Goal: Information Seeking & Learning: Learn about a topic

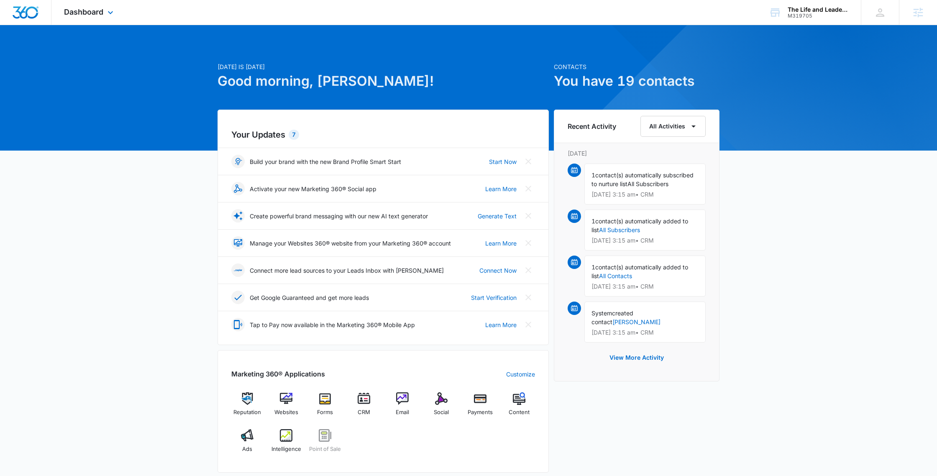
click at [97, 13] on span "Dashboard" at bounding box center [83, 12] width 39 height 9
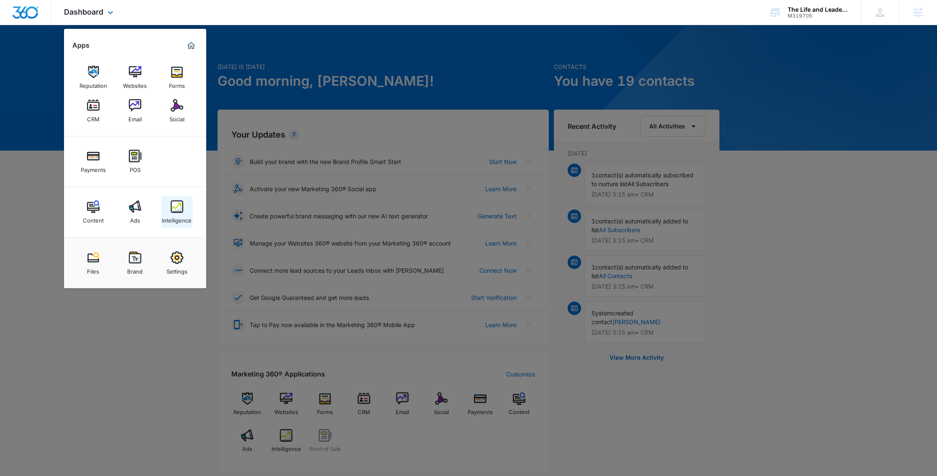
click at [179, 216] on div "Intelligence" at bounding box center [177, 218] width 30 height 11
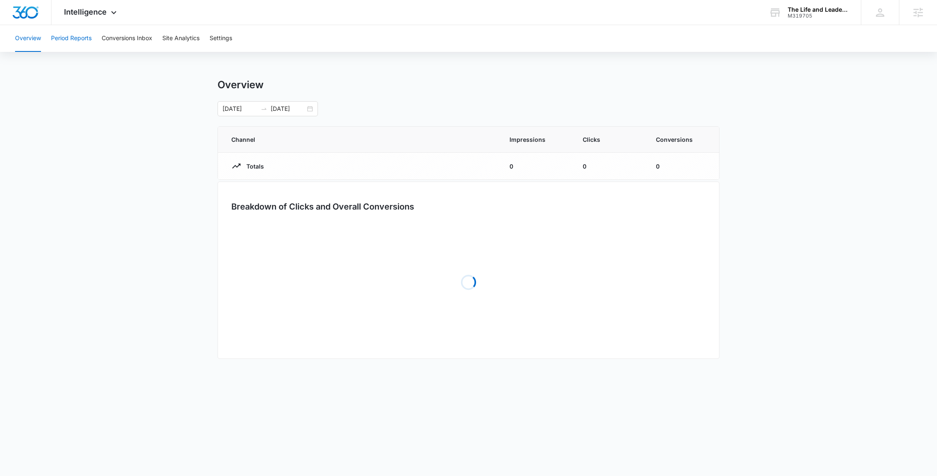
click at [63, 37] on button "Period Reports" at bounding box center [71, 38] width 41 height 27
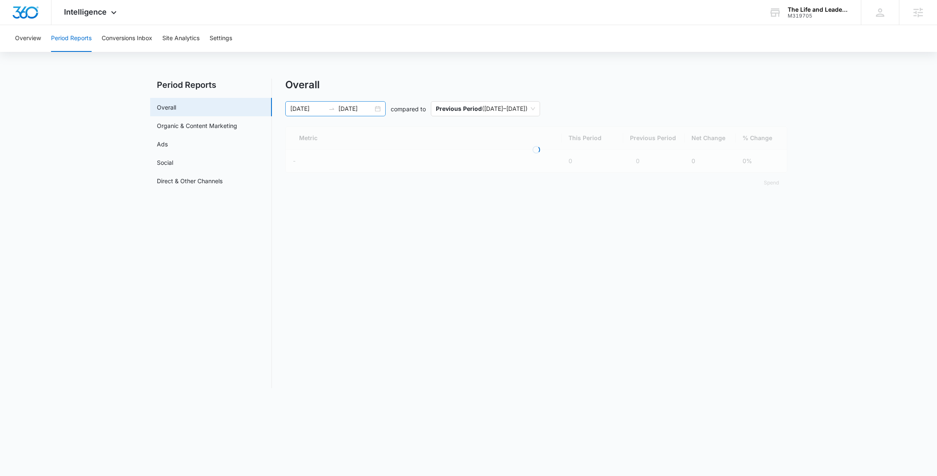
click at [308, 107] on input "06/29/2025" at bounding box center [307, 108] width 35 height 9
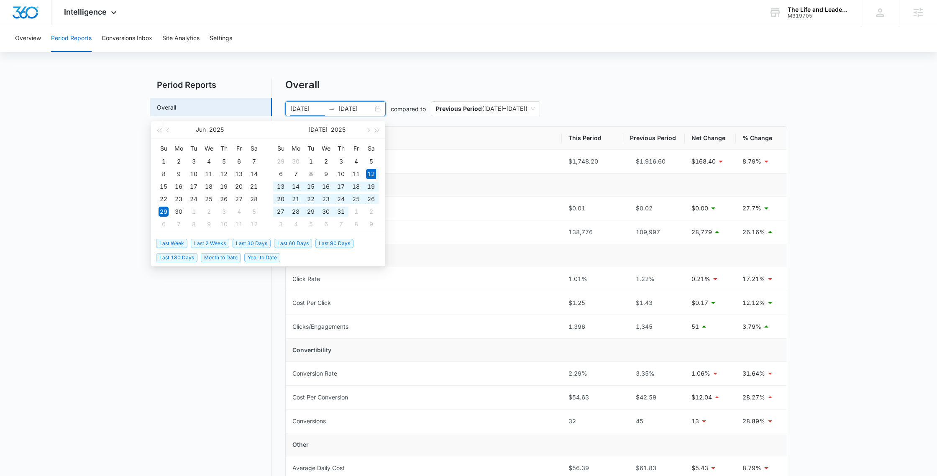
click at [241, 245] on span "Last 30 Days" at bounding box center [252, 243] width 38 height 9
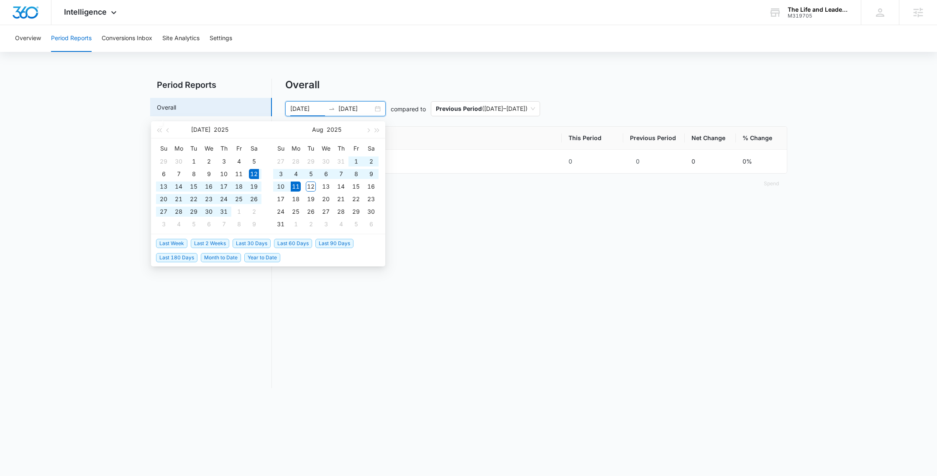
type input "07/12/2025"
type input "08/11/2025"
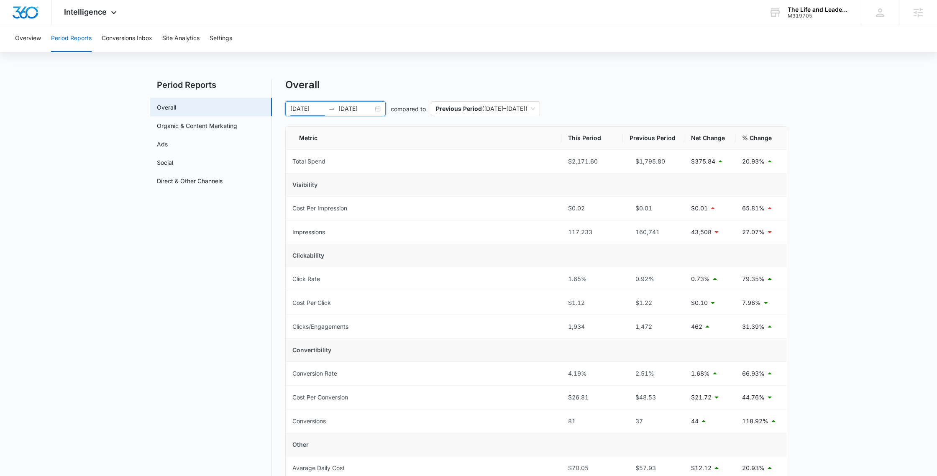
scroll to position [0, 0]
click at [105, 35] on button "Conversions Inbox" at bounding box center [127, 38] width 51 height 27
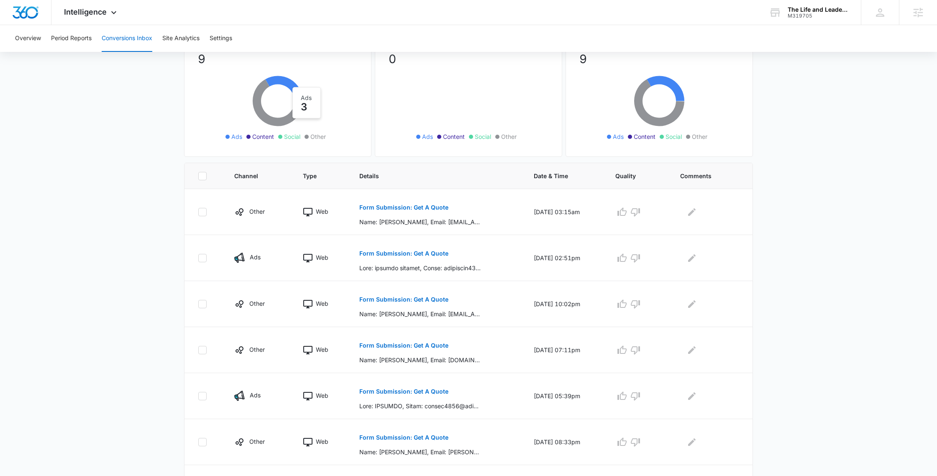
scroll to position [83, 0]
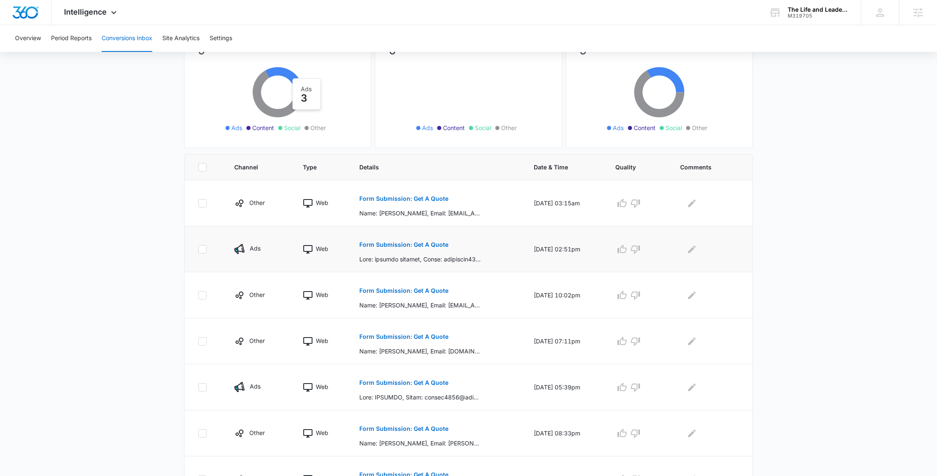
click at [394, 241] on button "Form Submission: Get A Quote" at bounding box center [403, 245] width 89 height 20
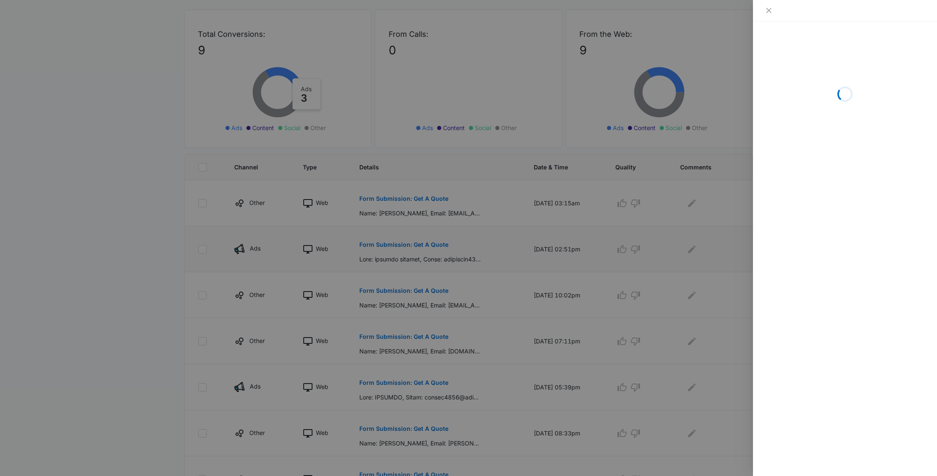
scroll to position [84, 0]
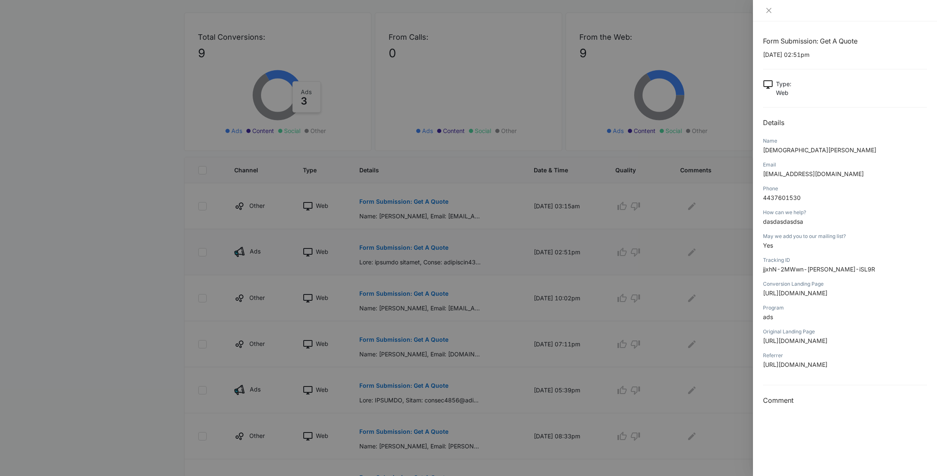
click at [394, 241] on div at bounding box center [468, 238] width 937 height 476
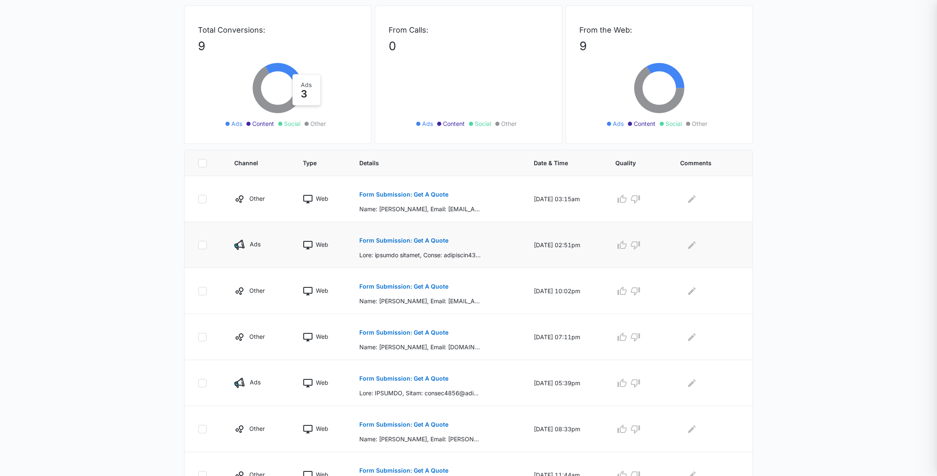
scroll to position [88, 0]
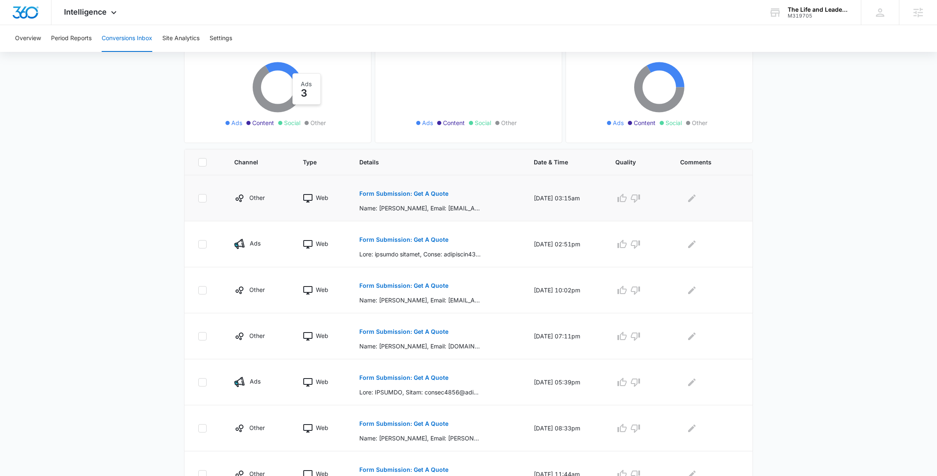
click at [388, 197] on button "Form Submission: Get A Quote" at bounding box center [403, 194] width 89 height 20
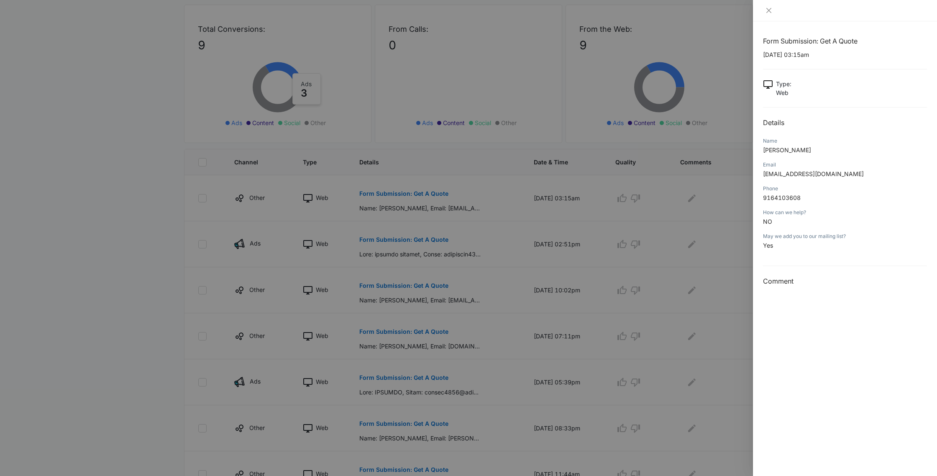
click at [388, 197] on div at bounding box center [468, 238] width 937 height 476
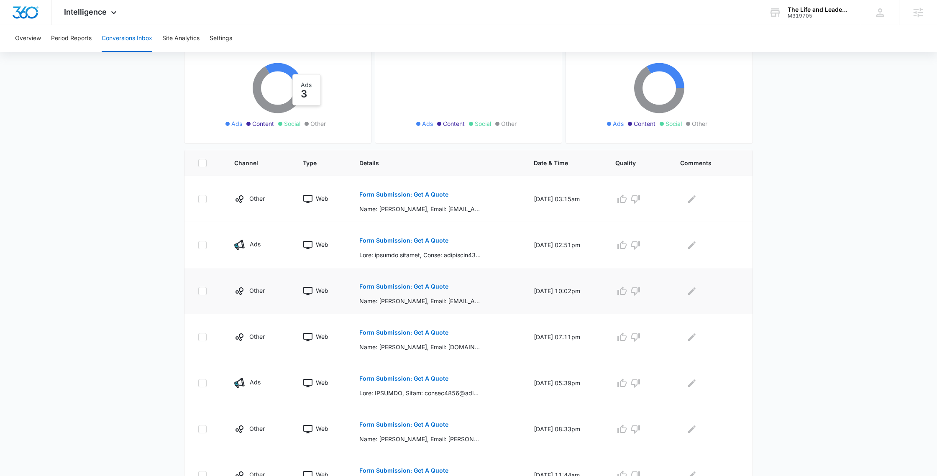
click at [394, 287] on p "Form Submission: Get A Quote" at bounding box center [403, 287] width 89 height 6
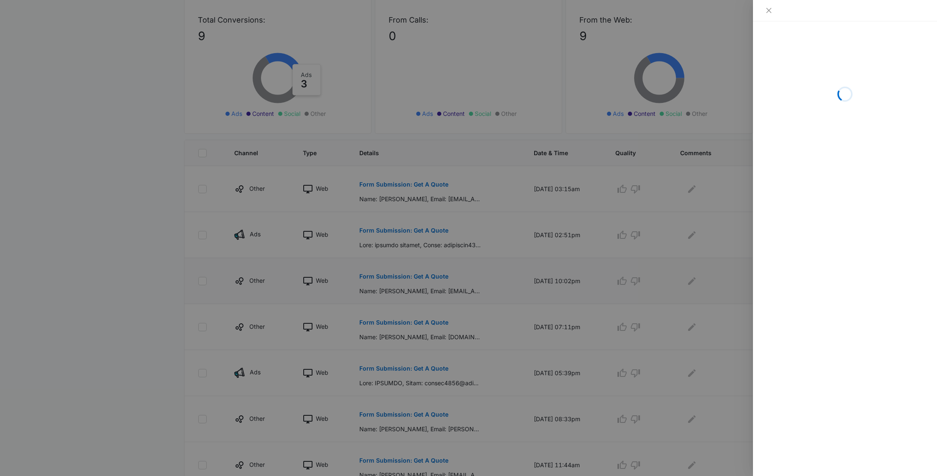
scroll to position [99, 0]
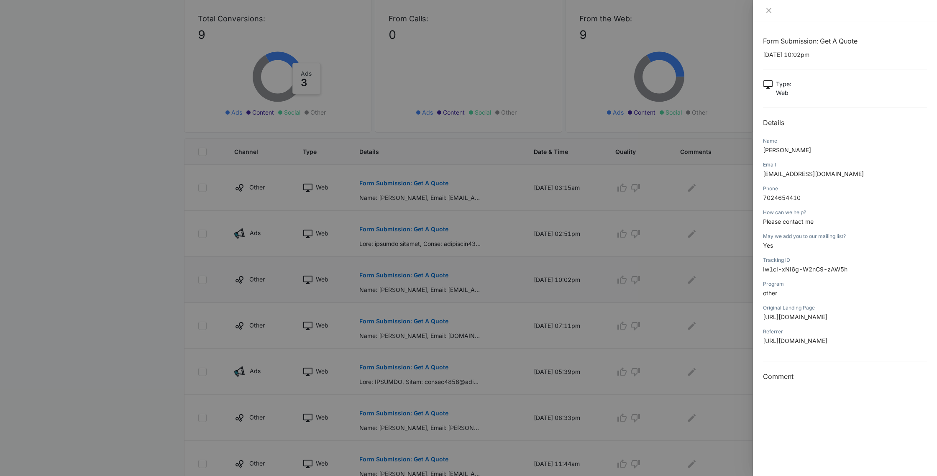
click at [394, 287] on div at bounding box center [468, 238] width 937 height 476
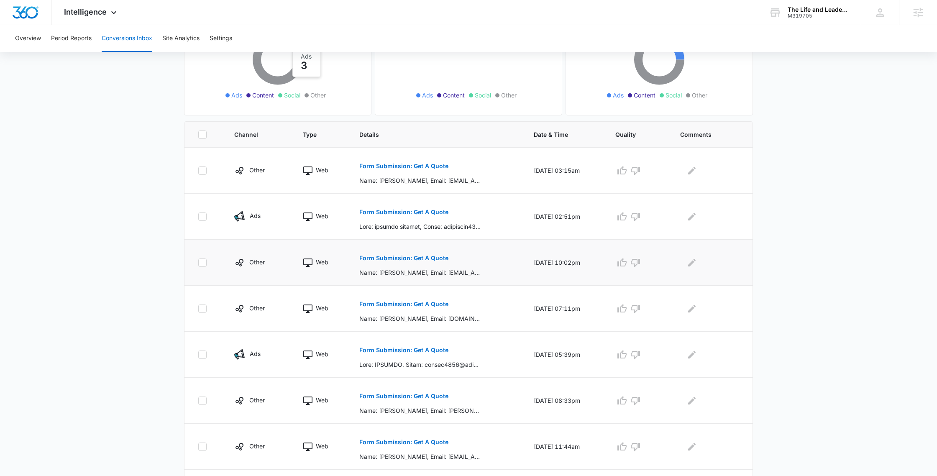
scroll to position [124, 0]
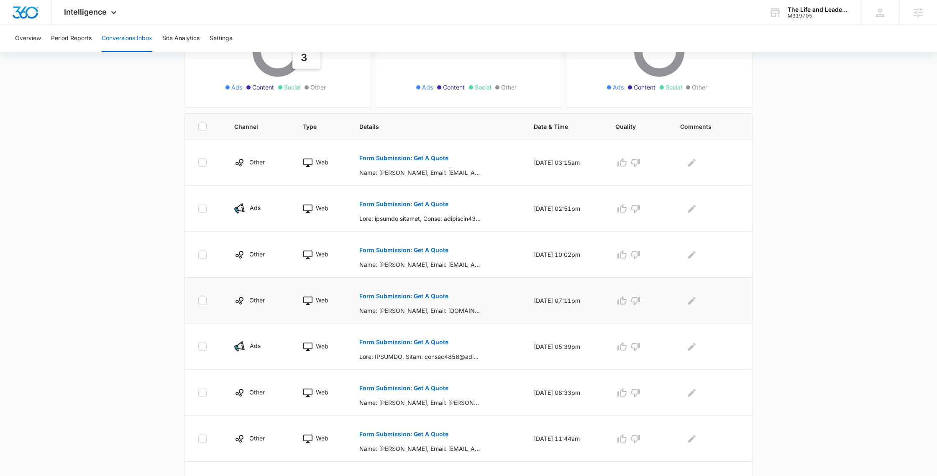
click at [393, 291] on button "Form Submission: Get A Quote" at bounding box center [403, 296] width 89 height 20
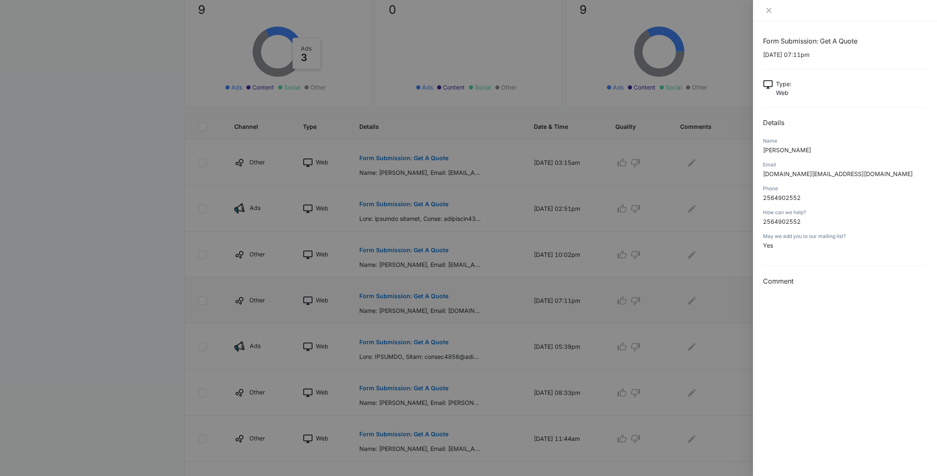
click at [393, 291] on div at bounding box center [468, 238] width 937 height 476
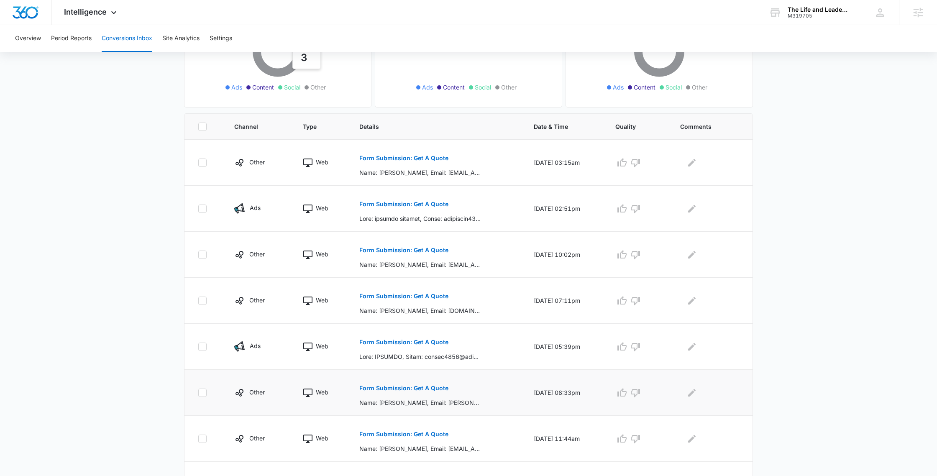
click at [394, 379] on button "Form Submission: Get A Quote" at bounding box center [403, 388] width 89 height 20
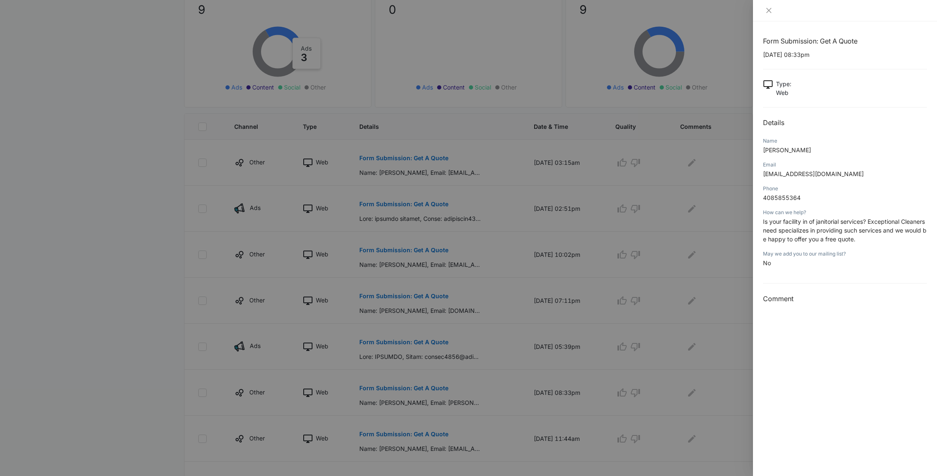
drag, startPoint x: 448, startPoint y: 384, endPoint x: 442, endPoint y: 387, distance: 6.9
click at [448, 384] on div at bounding box center [468, 238] width 937 height 476
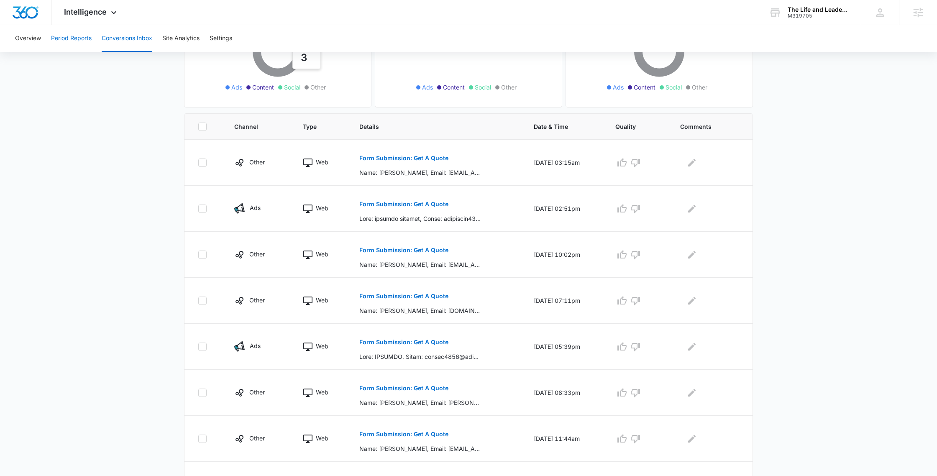
click at [79, 37] on button "Period Reports" at bounding box center [71, 38] width 41 height 27
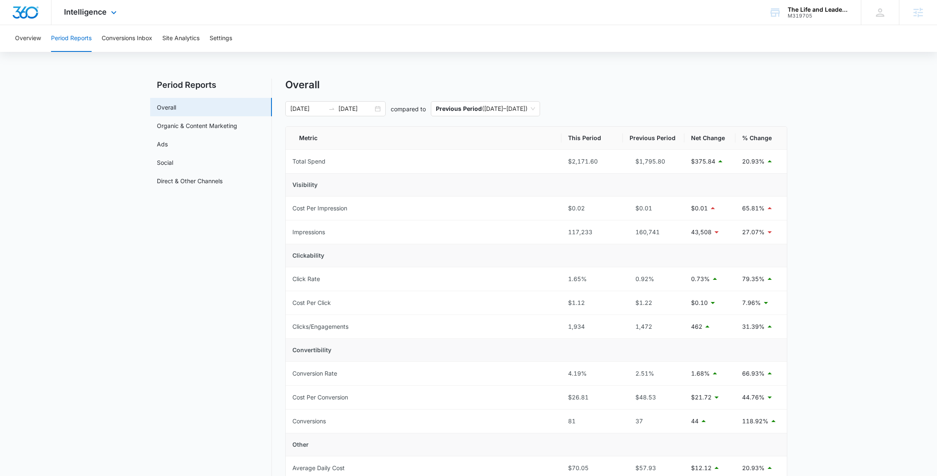
drag, startPoint x: 127, startPoint y: 13, endPoint x: 120, endPoint y: 22, distance: 12.0
click at [126, 13] on div "Intelligence Apps Reputation Websites Forms CRM Email Social Payments POS Conte…" at bounding box center [91, 12] width 80 height 25
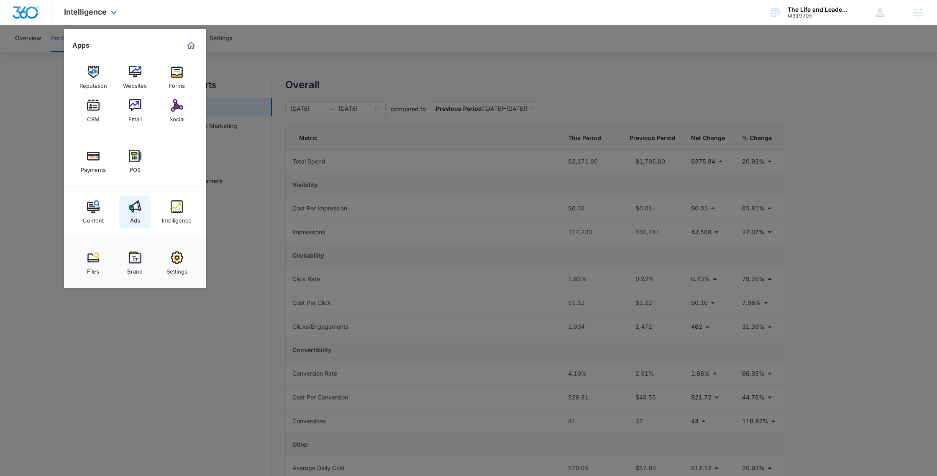
click at [133, 202] on img at bounding box center [135, 206] width 13 height 13
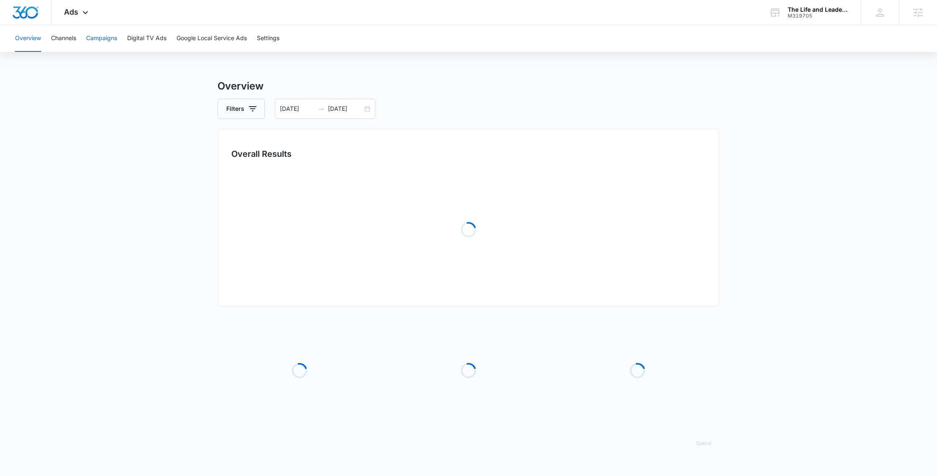
click at [98, 40] on button "Campaigns" at bounding box center [101, 38] width 31 height 27
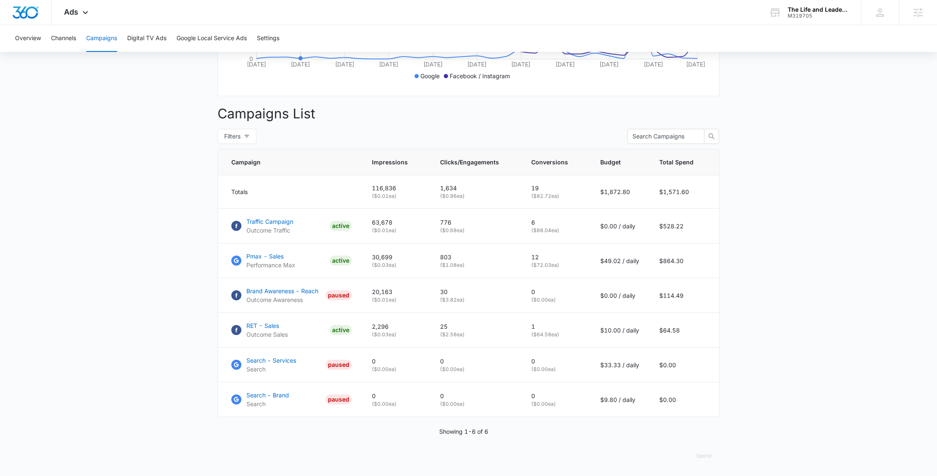
scroll to position [259, 0]
click at [265, 262] on p "Performance Max" at bounding box center [270, 265] width 49 height 9
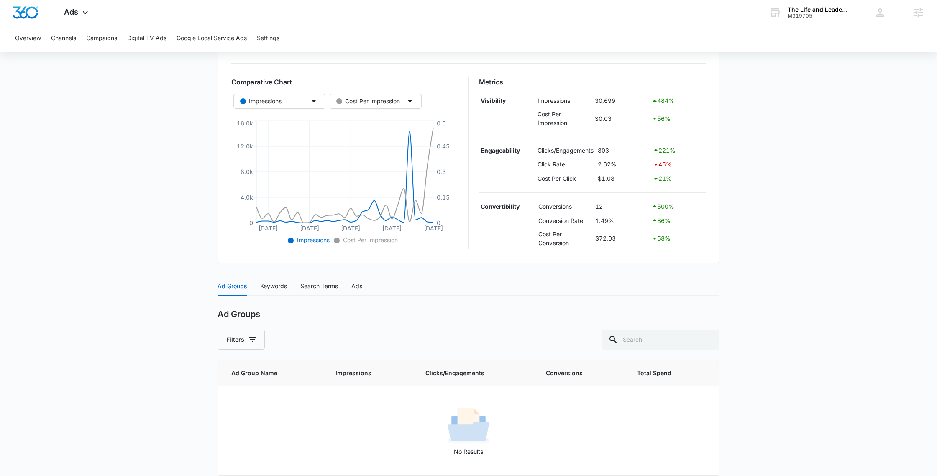
scroll to position [133, 0]
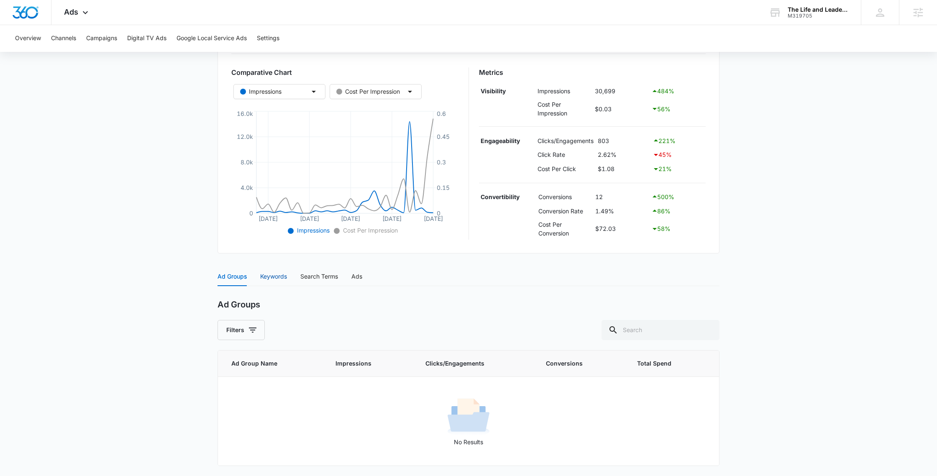
click at [281, 272] on div "Keywords" at bounding box center [273, 276] width 27 height 9
click at [51, 22] on div "Ads Apps Reputation Websites Forms CRM Email Social Payments POS Content Ads In…" at bounding box center [76, 12] width 51 height 25
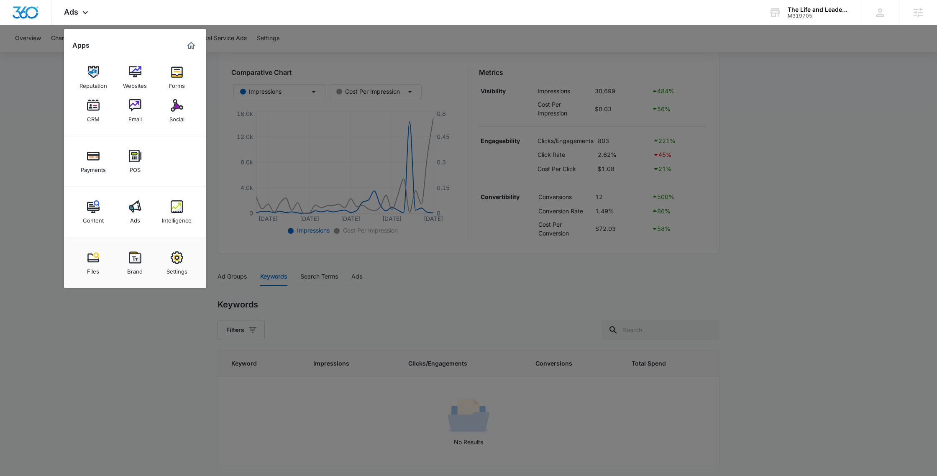
click at [174, 220] on div "Intelligence" at bounding box center [177, 218] width 30 height 11
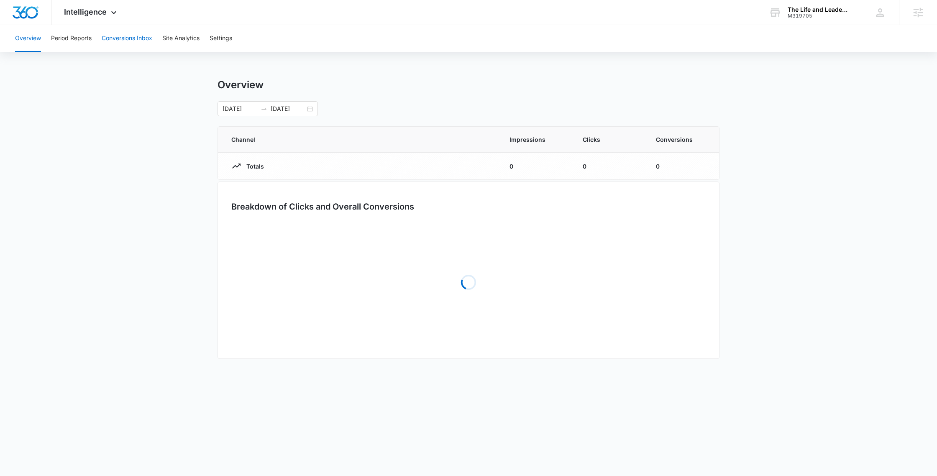
click at [130, 38] on button "Conversions Inbox" at bounding box center [127, 38] width 51 height 27
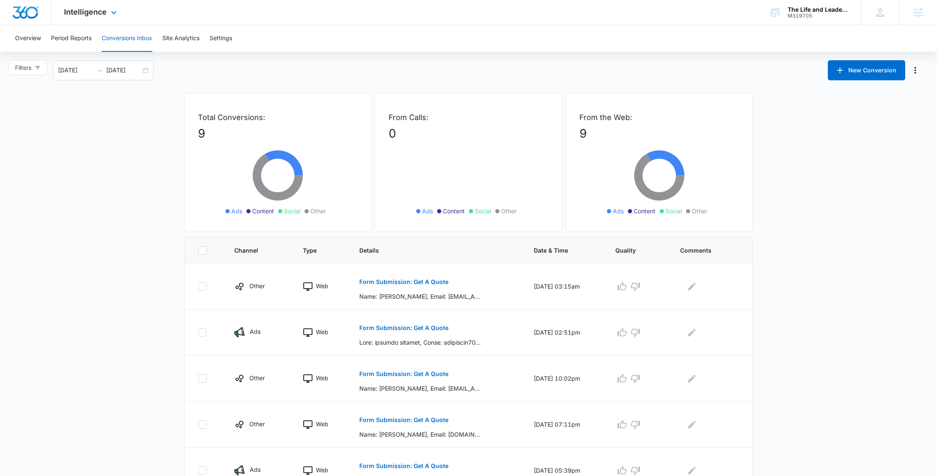
click at [105, 17] on div "Intelligence Apps Reputation Websites Forms CRM Email Social Payments POS Conte…" at bounding box center [91, 12] width 80 height 25
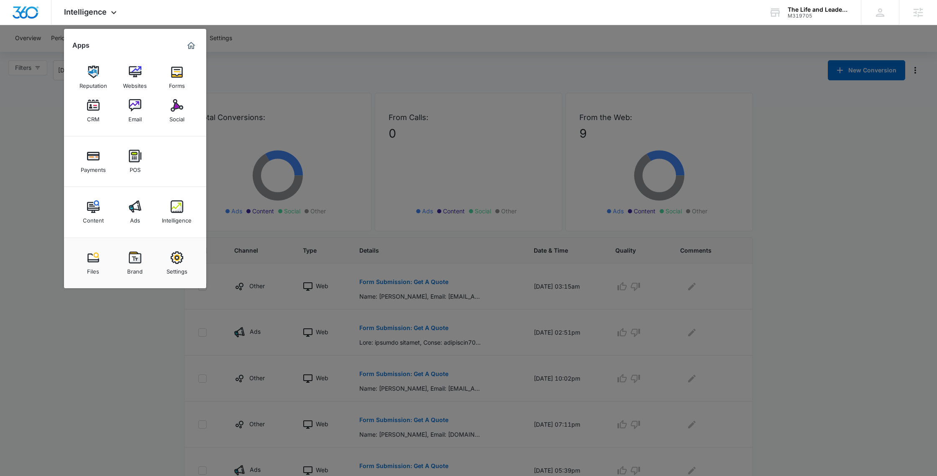
click at [172, 211] on img at bounding box center [177, 206] width 13 height 13
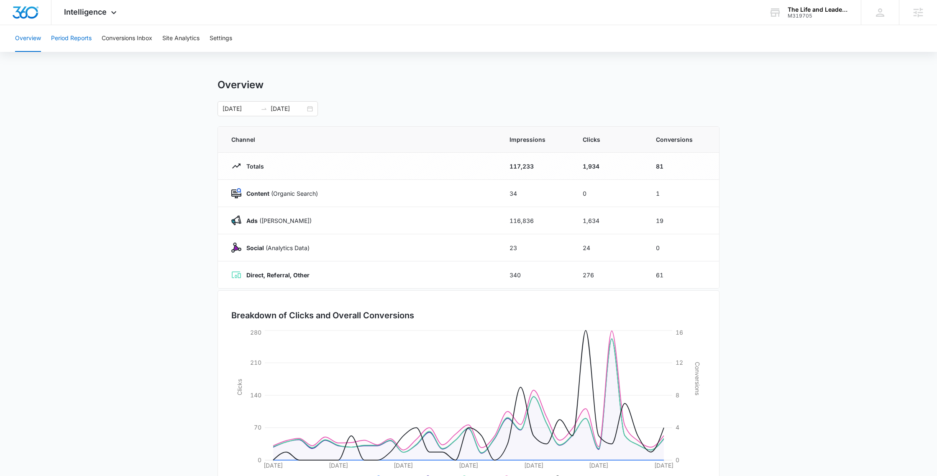
click at [83, 40] on button "Period Reports" at bounding box center [71, 38] width 41 height 27
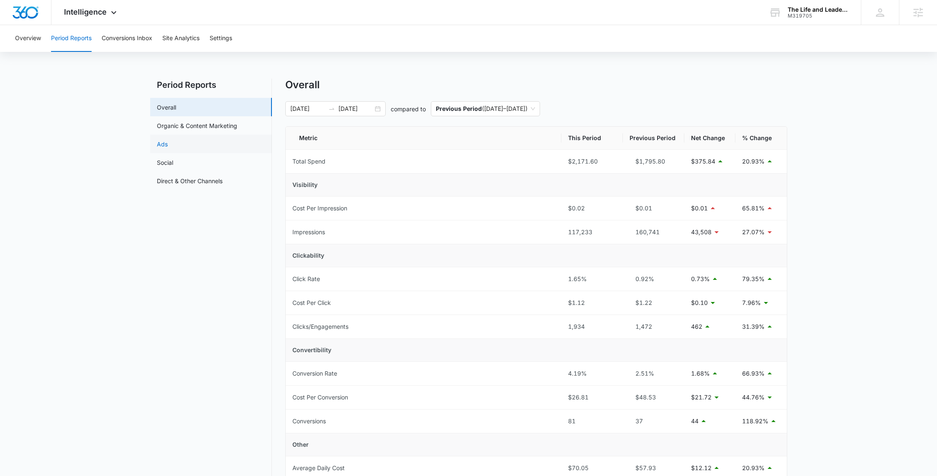
click at [168, 147] on link "Ads" at bounding box center [162, 144] width 11 height 9
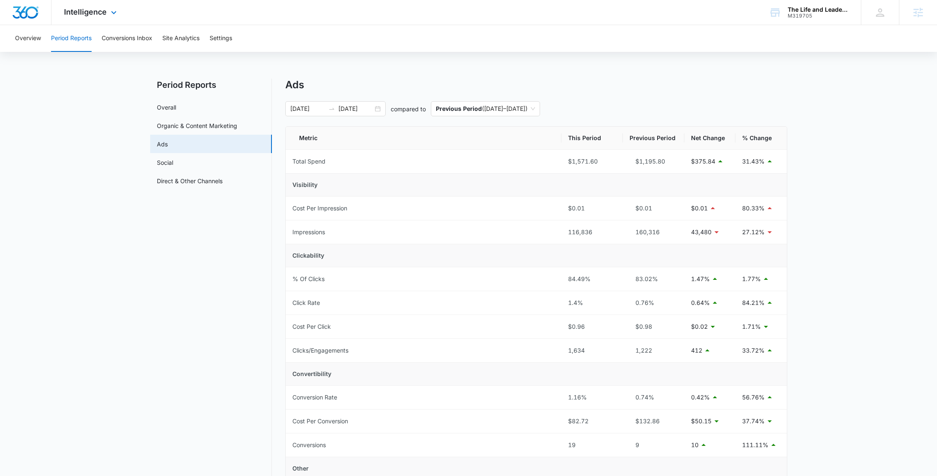
click at [106, 2] on div "Intelligence Apps Reputation Websites Forms CRM Email Social Payments POS Conte…" at bounding box center [91, 12] width 80 height 25
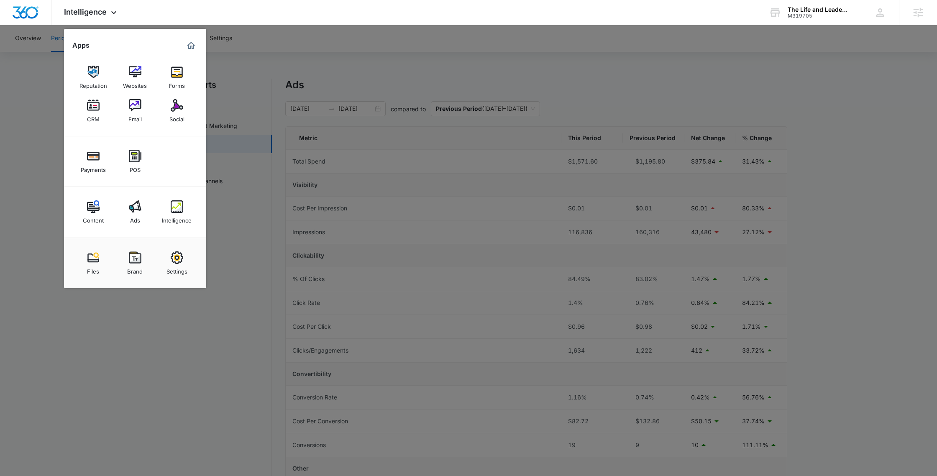
drag, startPoint x: 132, startPoint y: 197, endPoint x: 134, endPoint y: 202, distance: 5.1
click at [132, 197] on link "Ads" at bounding box center [135, 212] width 32 height 32
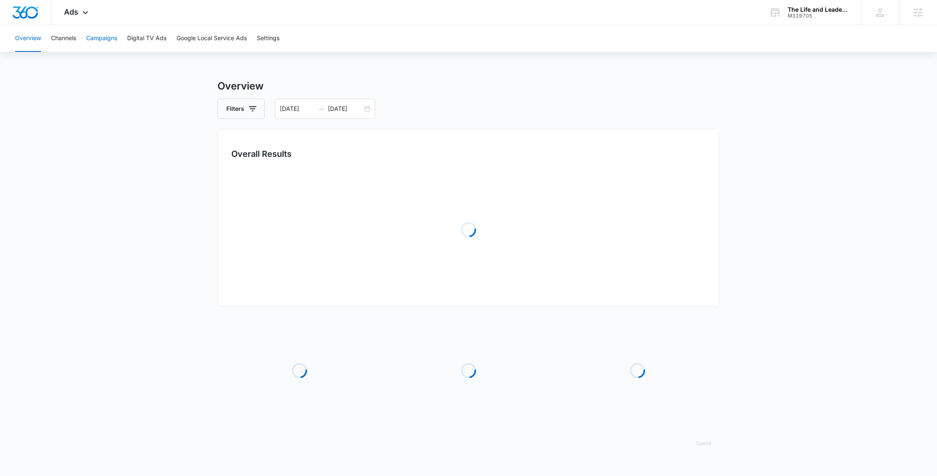
click at [112, 44] on button "Campaigns" at bounding box center [101, 38] width 31 height 27
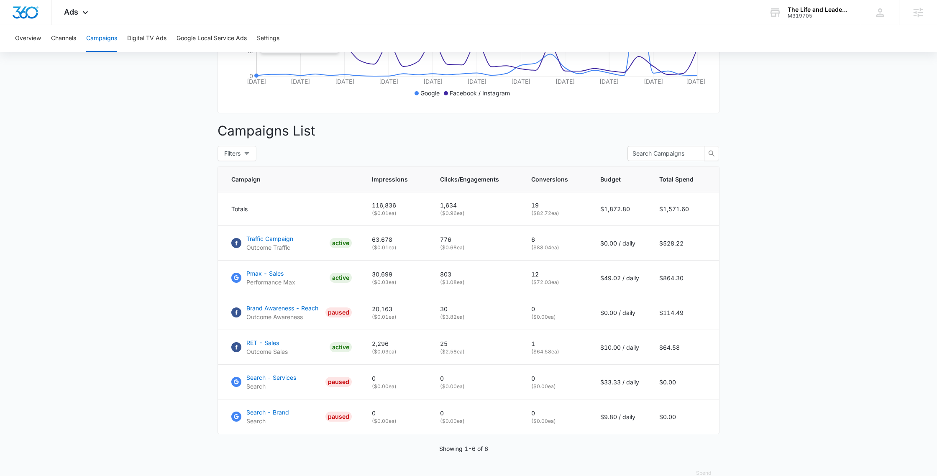
scroll to position [243, 0]
click at [277, 242] on p "Traffic Campaign" at bounding box center [269, 238] width 47 height 9
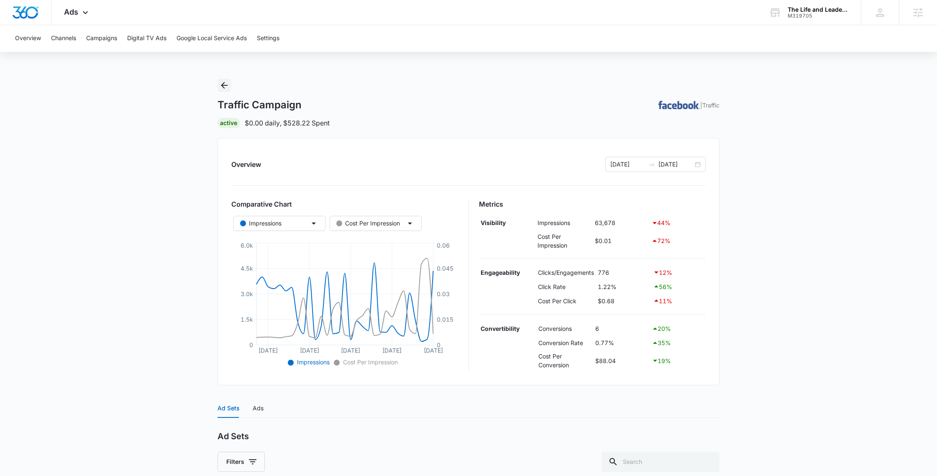
click at [220, 85] on icon "Back" at bounding box center [224, 85] width 10 height 10
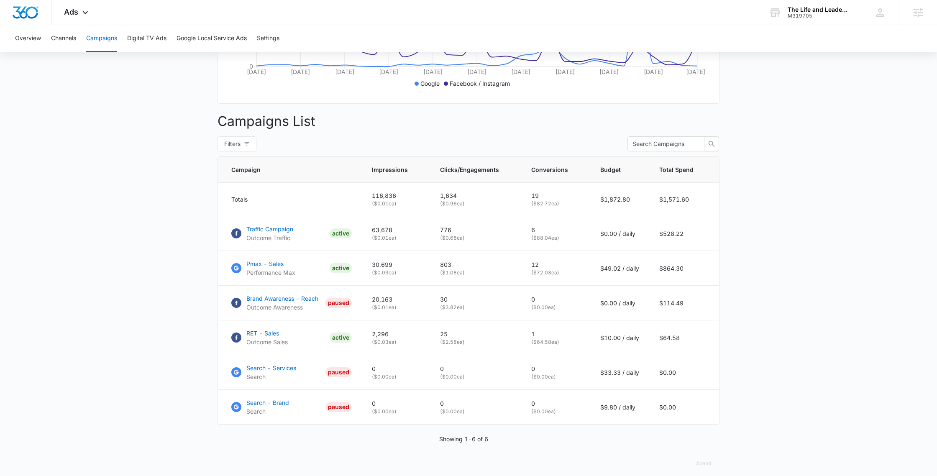
scroll to position [259, 0]
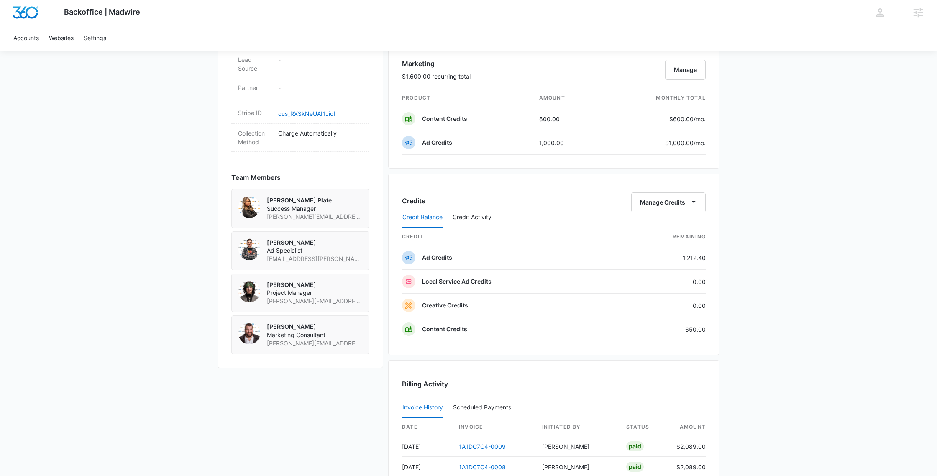
scroll to position [497, 0]
